Goal: Information Seeking & Learning: Learn about a topic

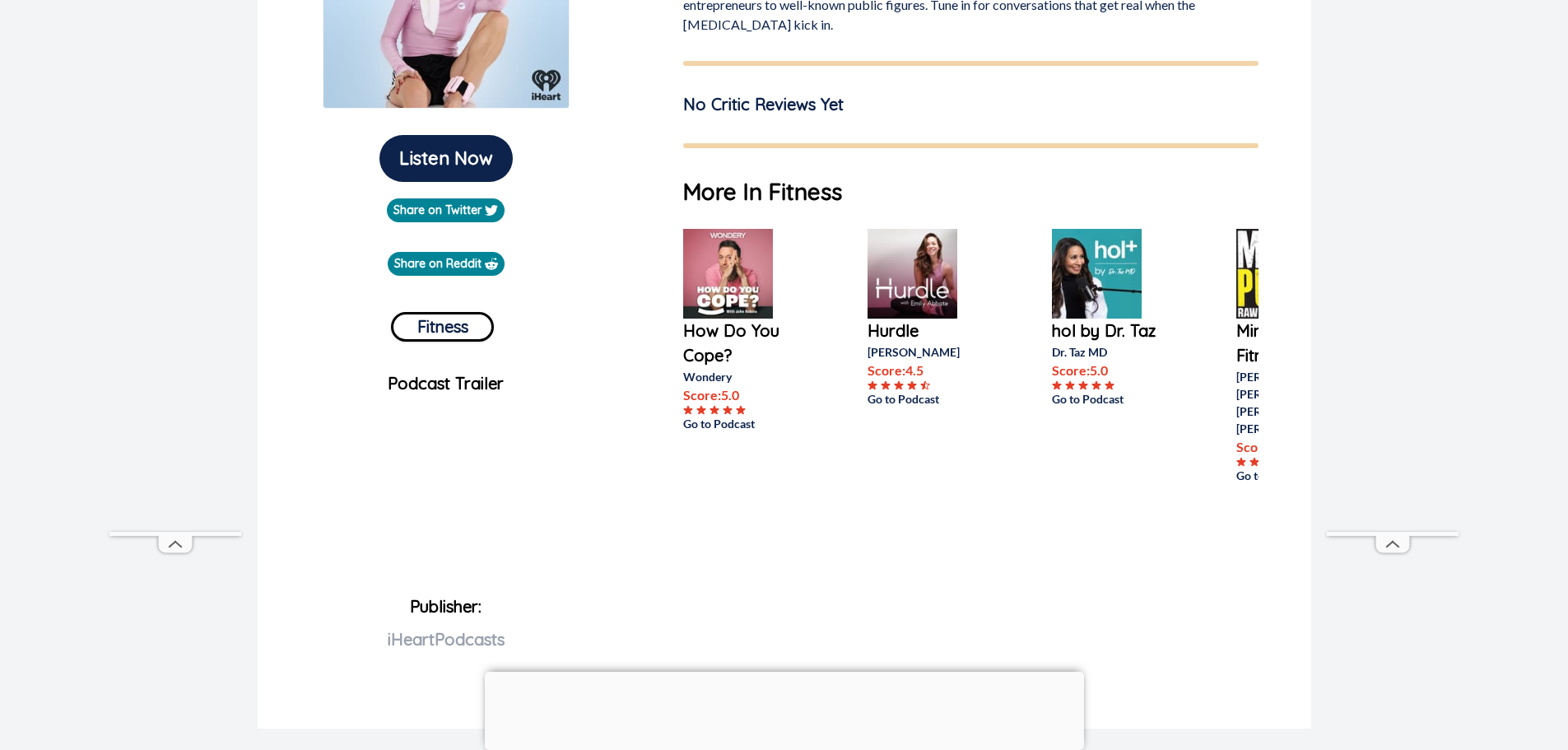
scroll to position [65, 0]
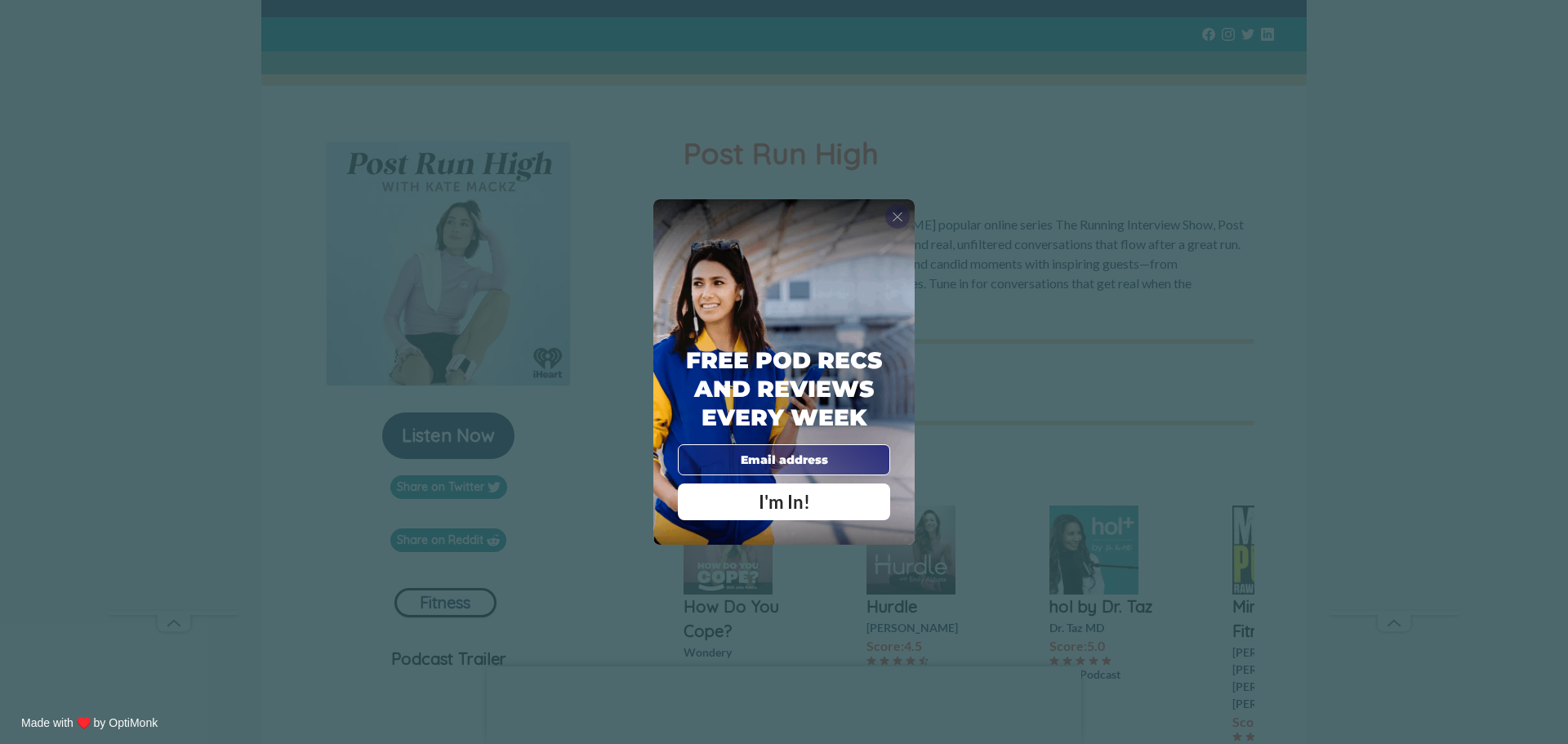
click at [896, 213] on span "X" at bounding box center [898, 216] width 12 height 16
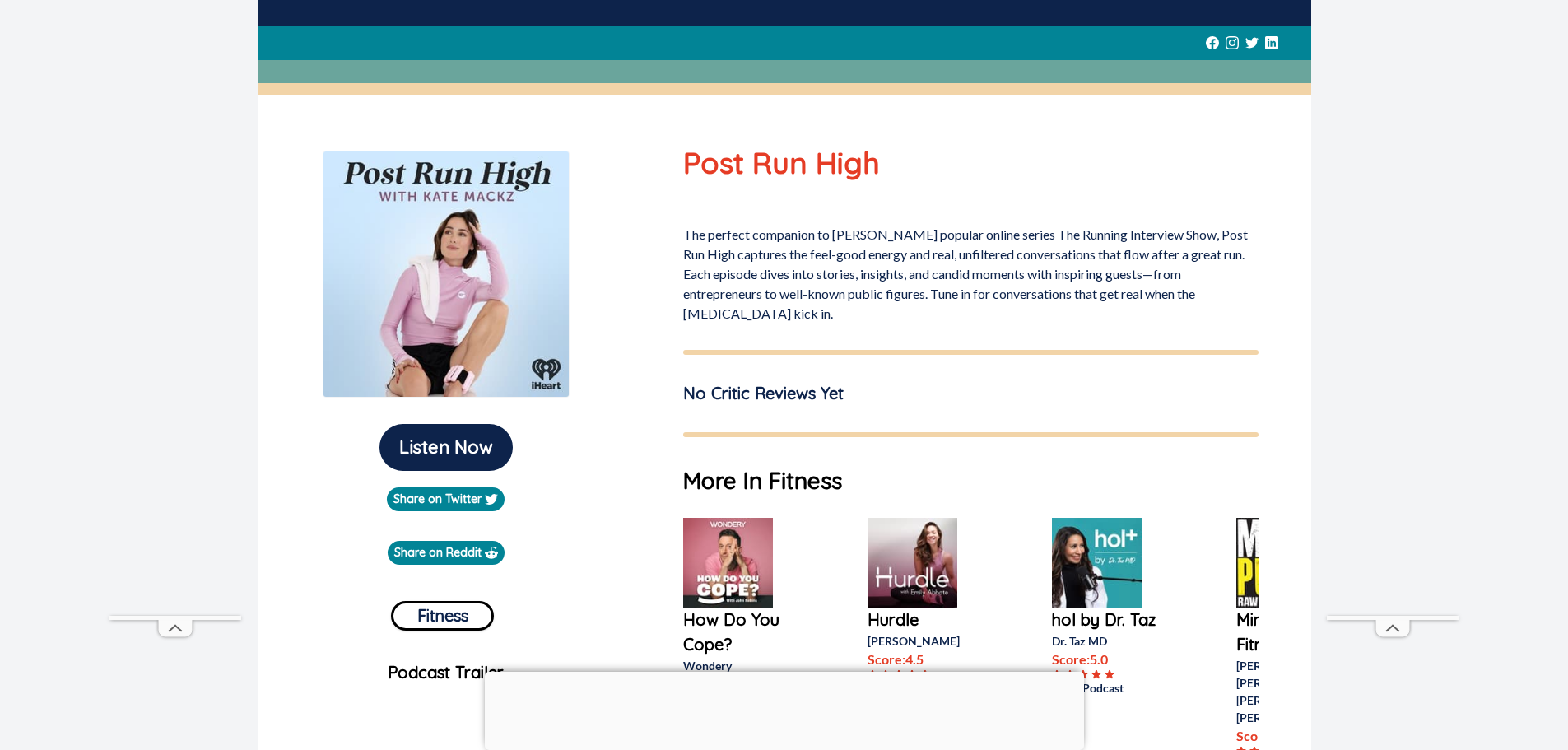
scroll to position [0, 0]
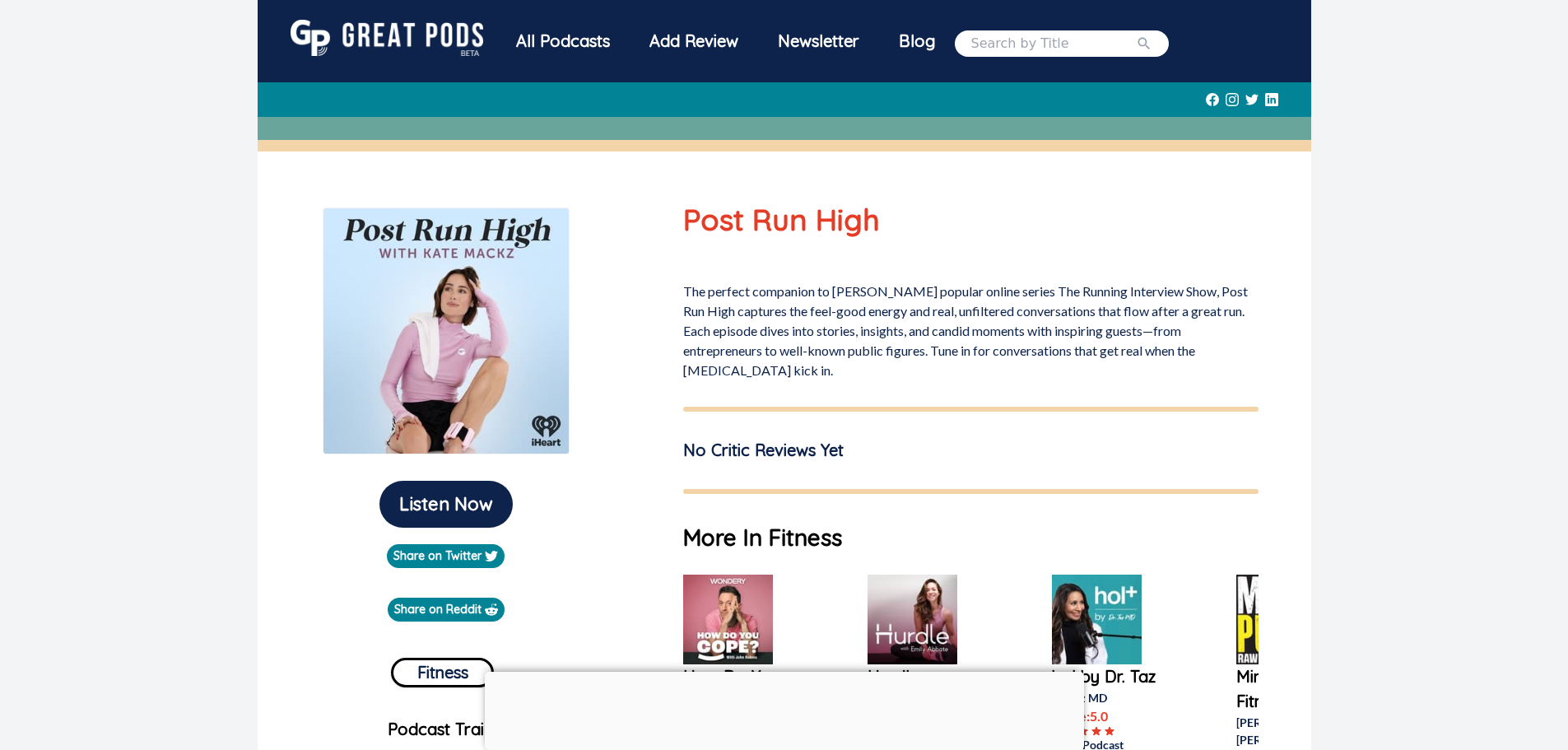
click at [560, 41] on div "All Podcasts" at bounding box center [562, 41] width 134 height 43
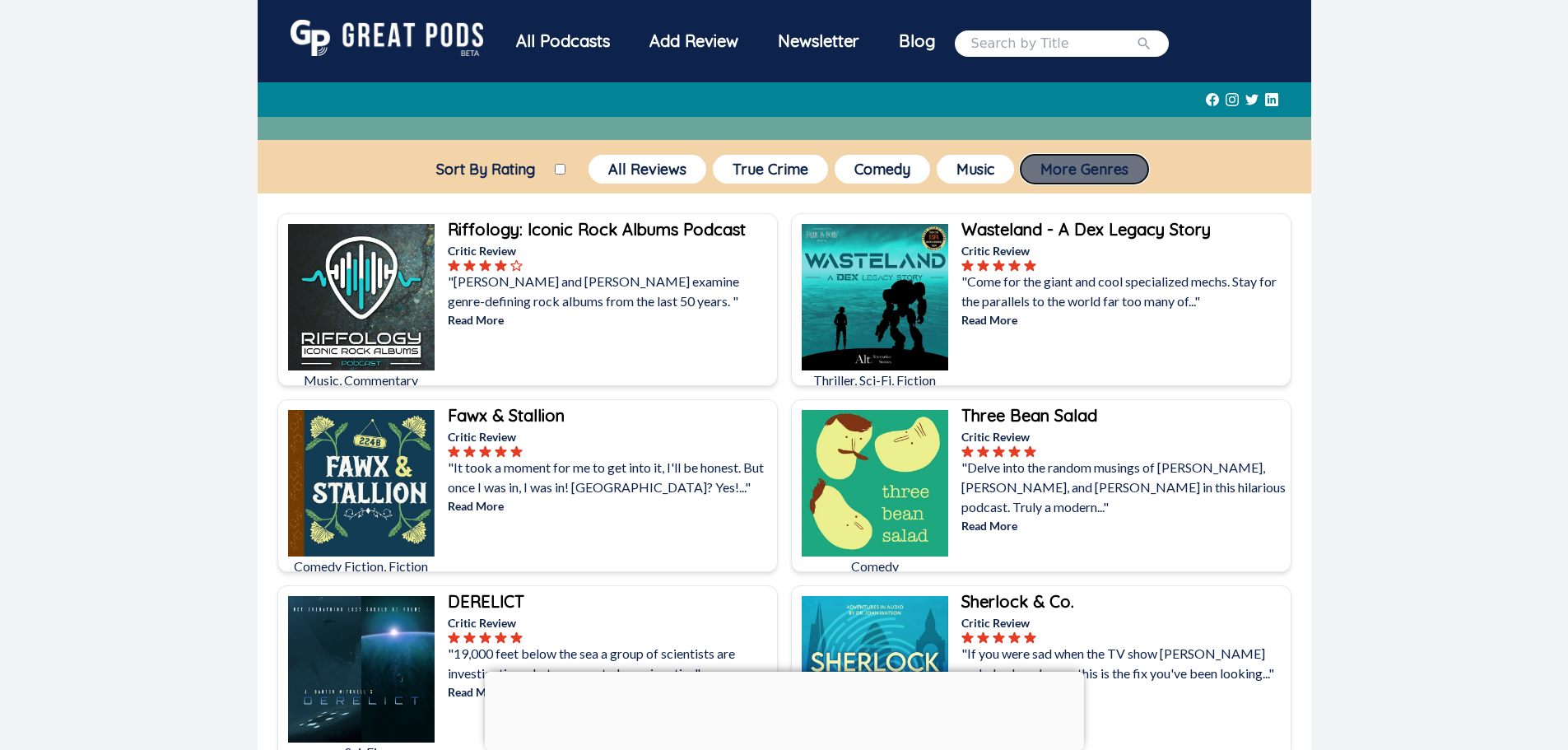
click at [1059, 167] on button "More Genres" at bounding box center [1084, 169] width 128 height 29
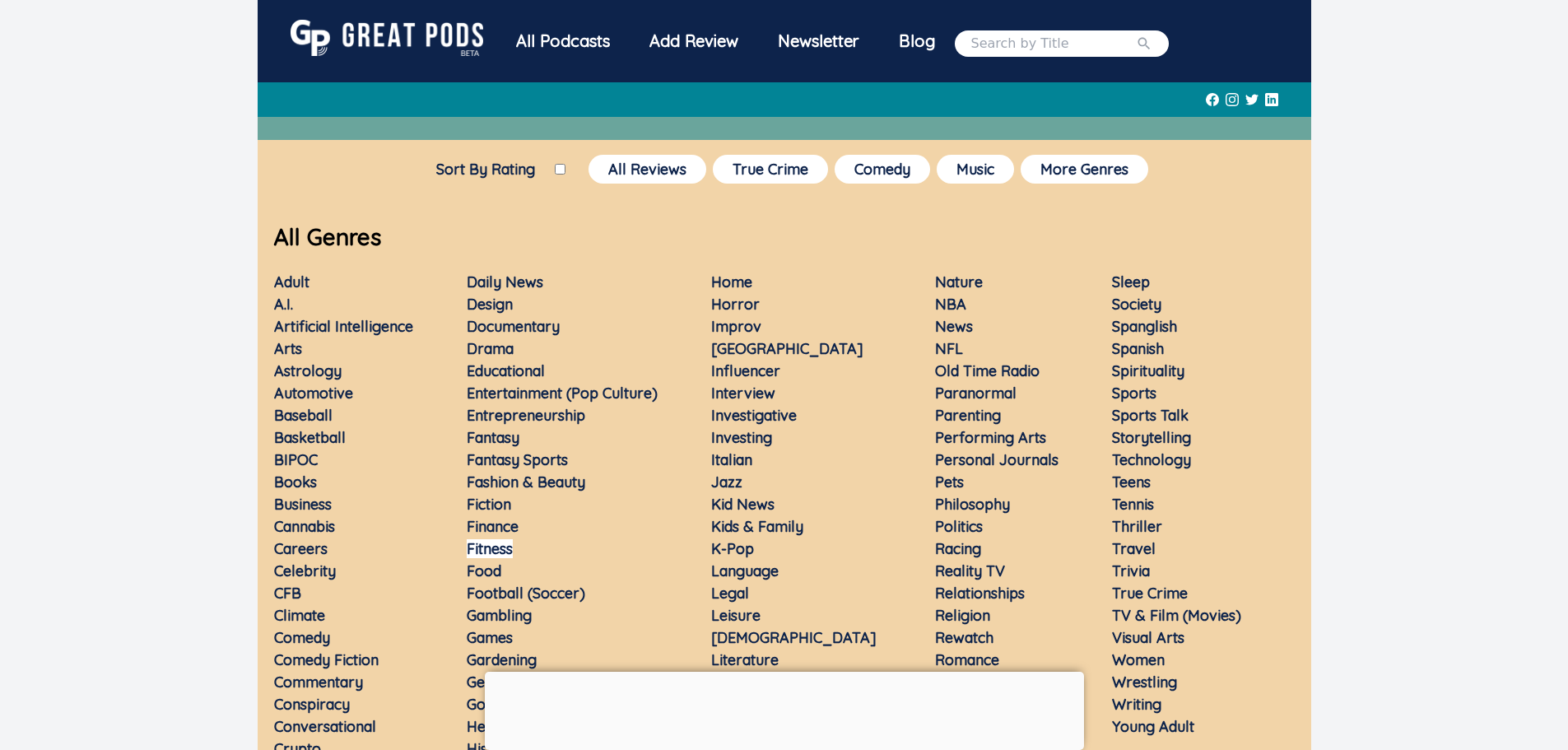
click at [504, 547] on link "Fitness" at bounding box center [490, 548] width 46 height 19
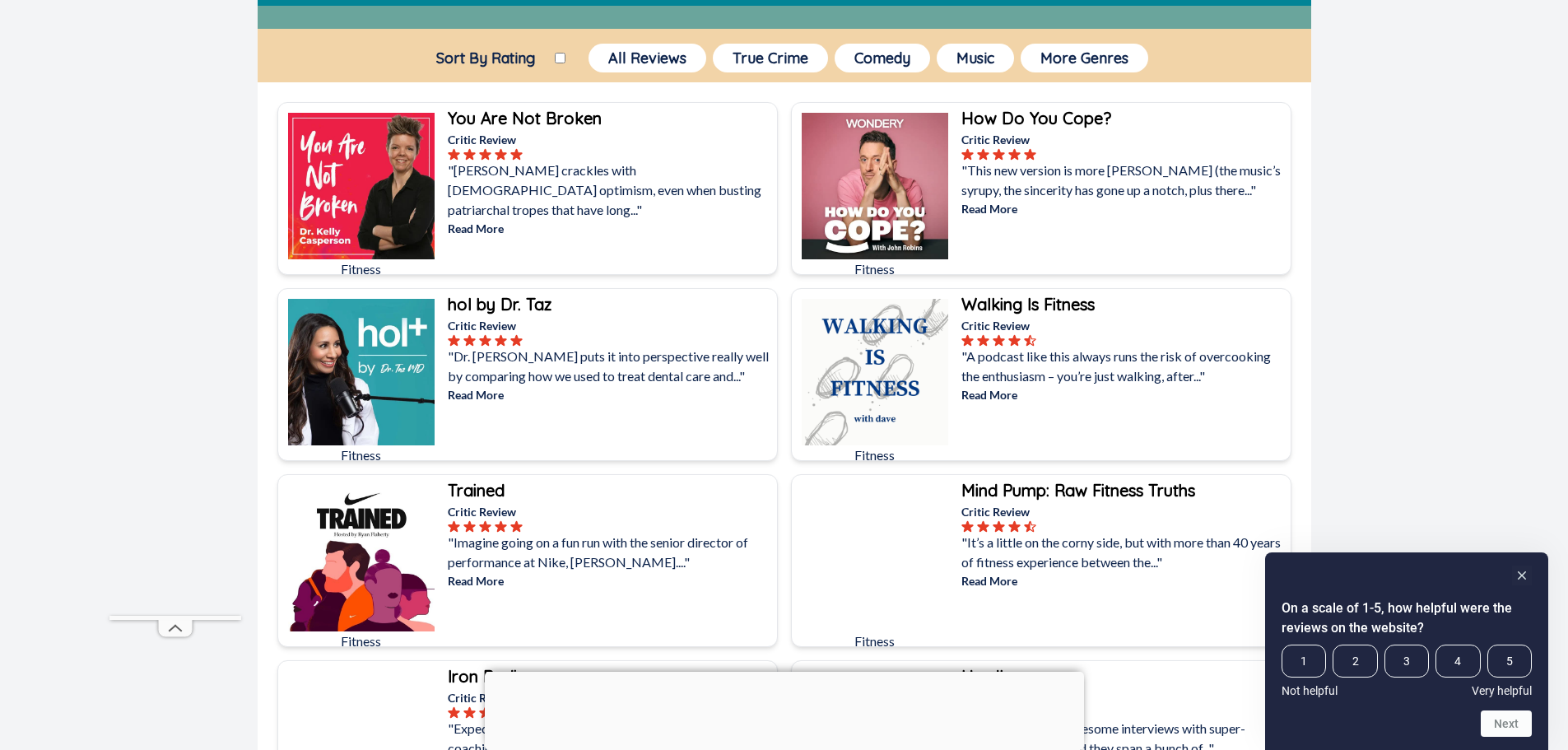
scroll to position [141, 0]
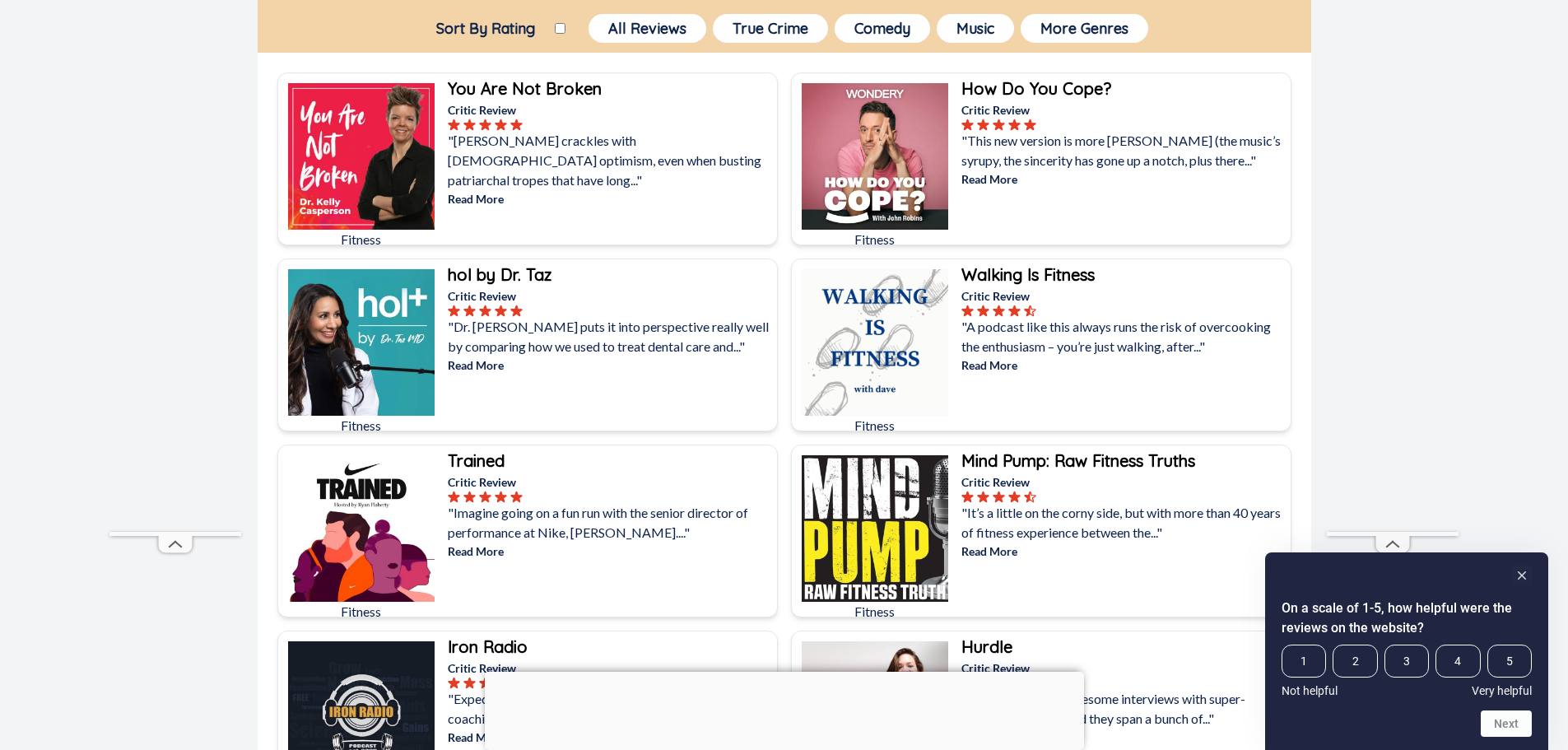
click at [982, 181] on p "Read More" at bounding box center [1124, 178] width 326 height 17
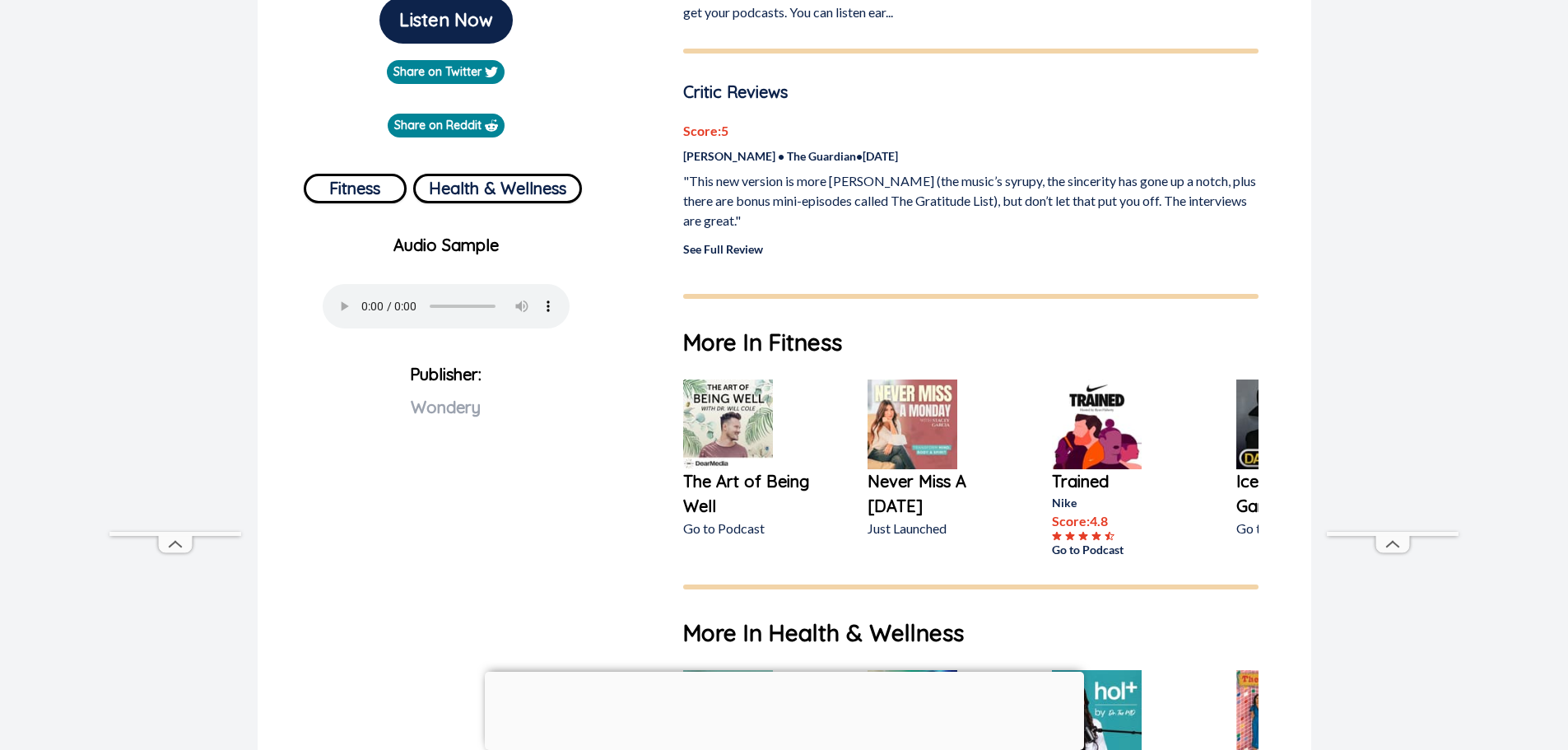
scroll to position [494, 0]
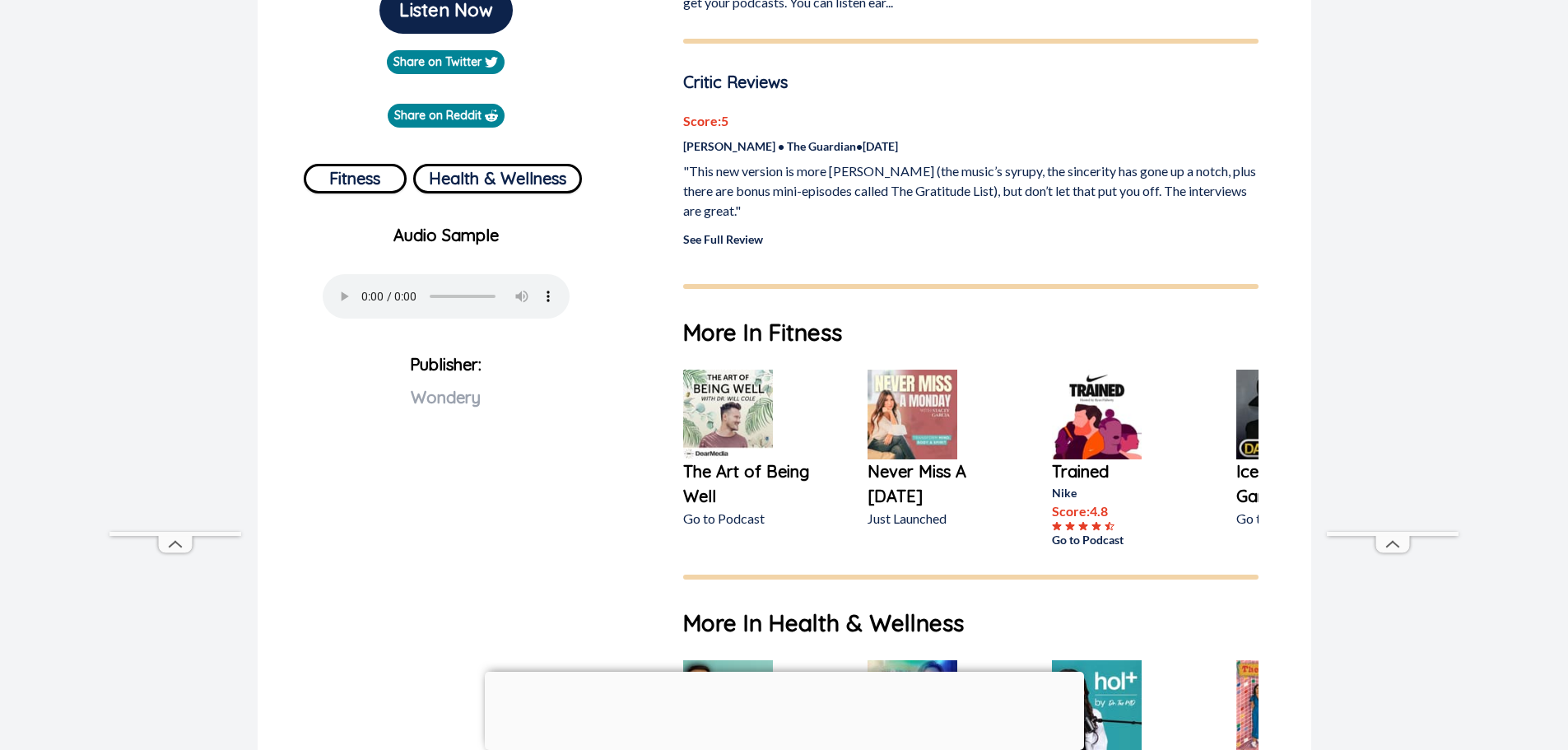
click at [908, 382] on img at bounding box center [913, 415] width 90 height 90
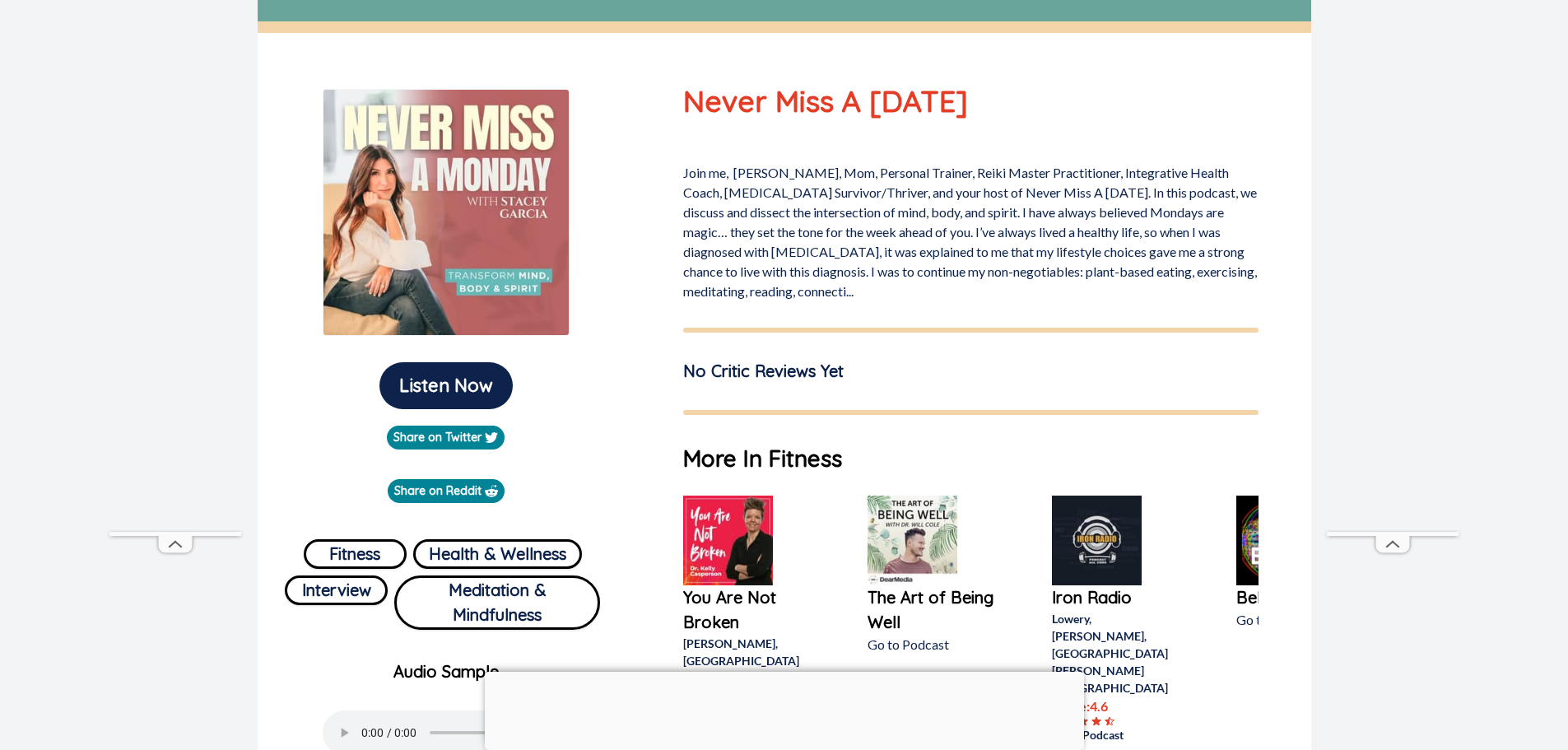
scroll to position [164, 0]
